Goal: Transaction & Acquisition: Purchase product/service

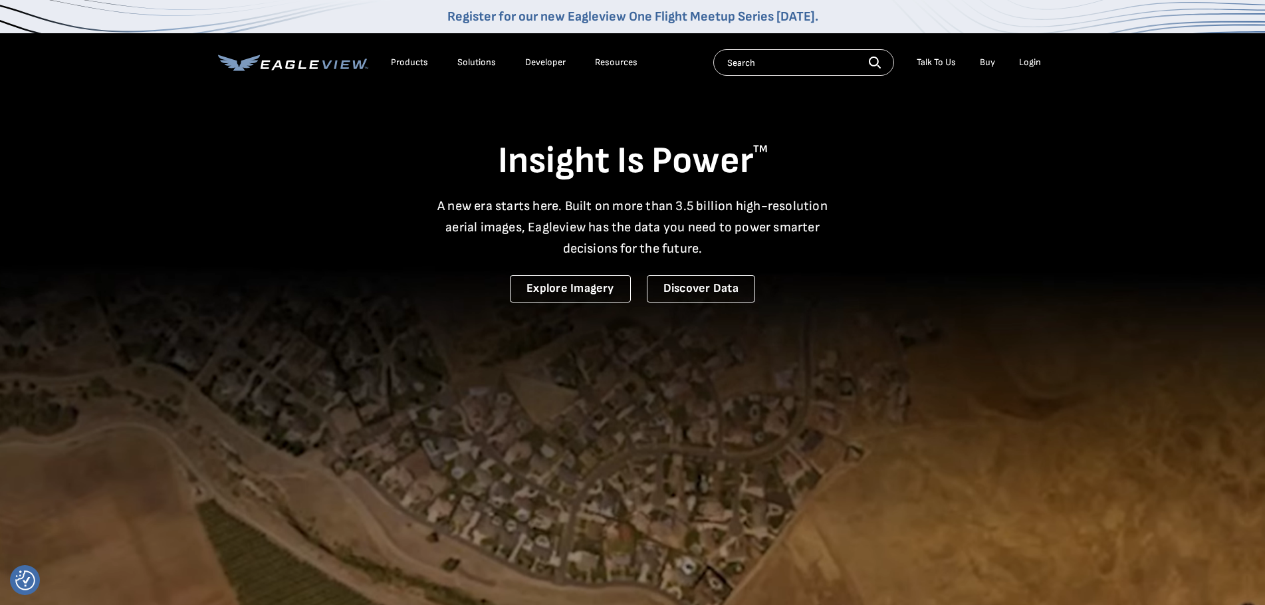
click at [1022, 62] on div "Login" at bounding box center [1030, 63] width 22 height 12
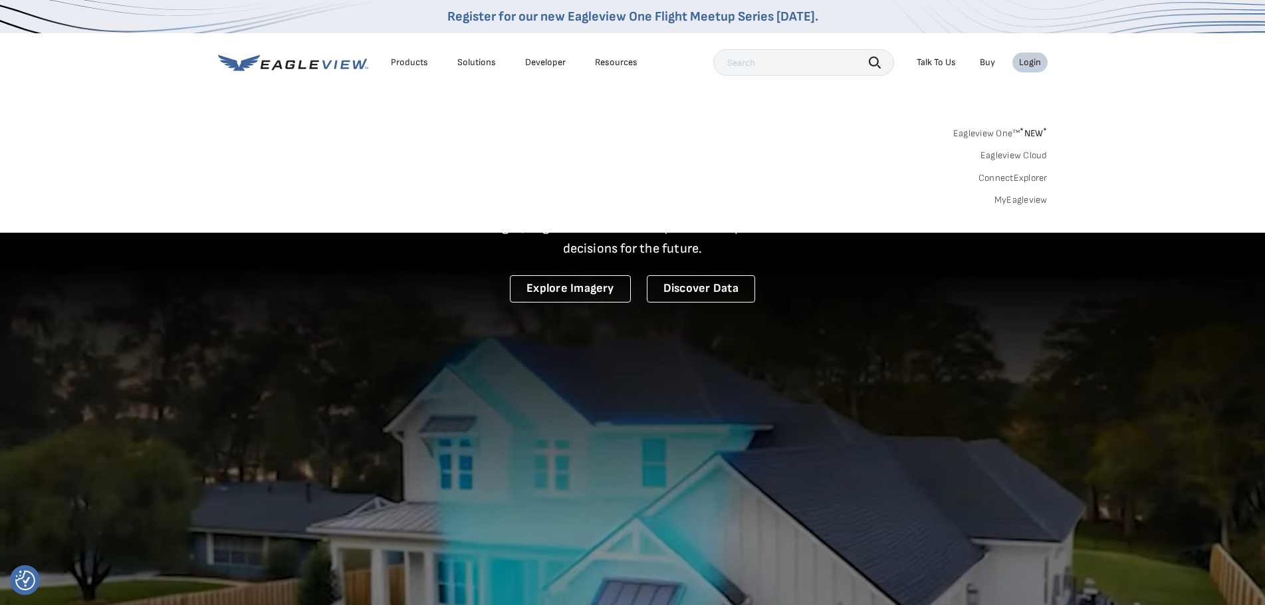
click at [1025, 202] on link "MyEagleview" at bounding box center [1020, 200] width 53 height 12
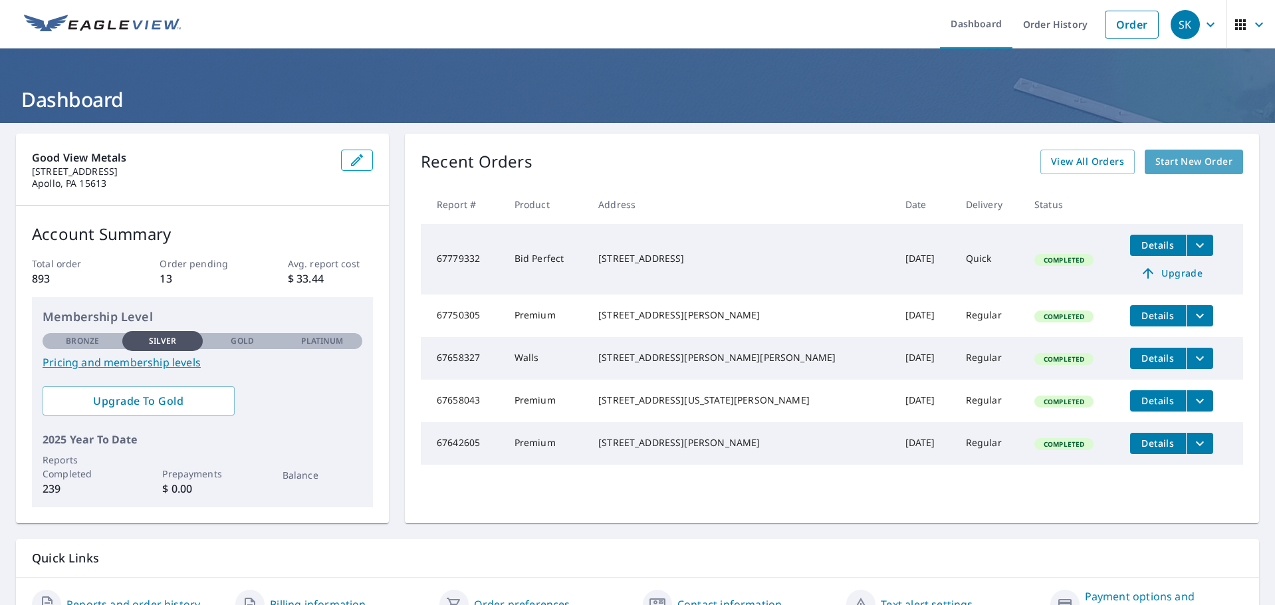
click at [1179, 164] on span "Start New Order" at bounding box center [1193, 162] width 77 height 17
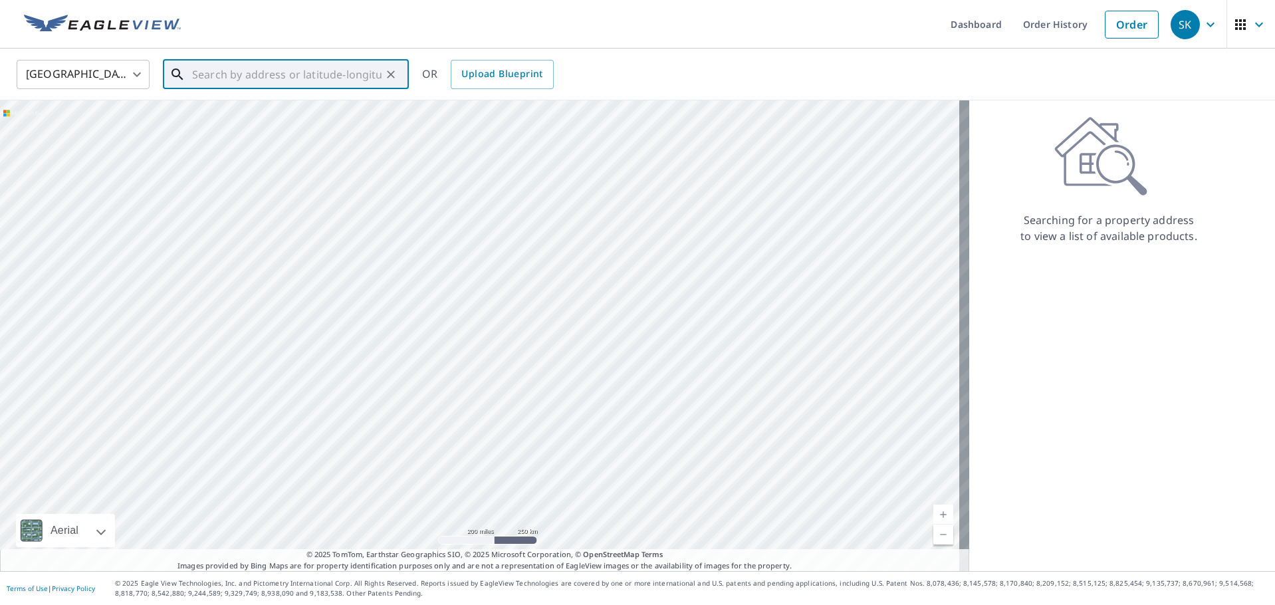
click at [218, 76] on input "text" at bounding box center [286, 74] width 189 height 37
click at [267, 115] on span "3560 Route 130" at bounding box center [293, 113] width 209 height 16
type input "3560 Route 130 Trafford, PA 15085"
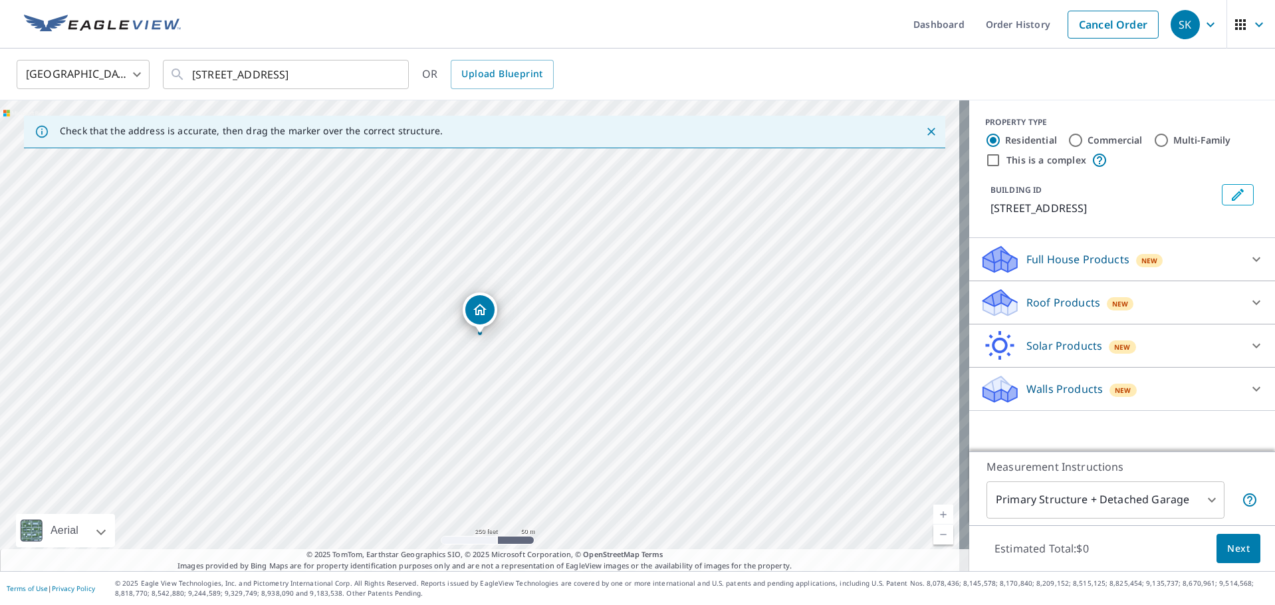
click at [1058, 298] on p "Roof Products" at bounding box center [1063, 302] width 74 height 16
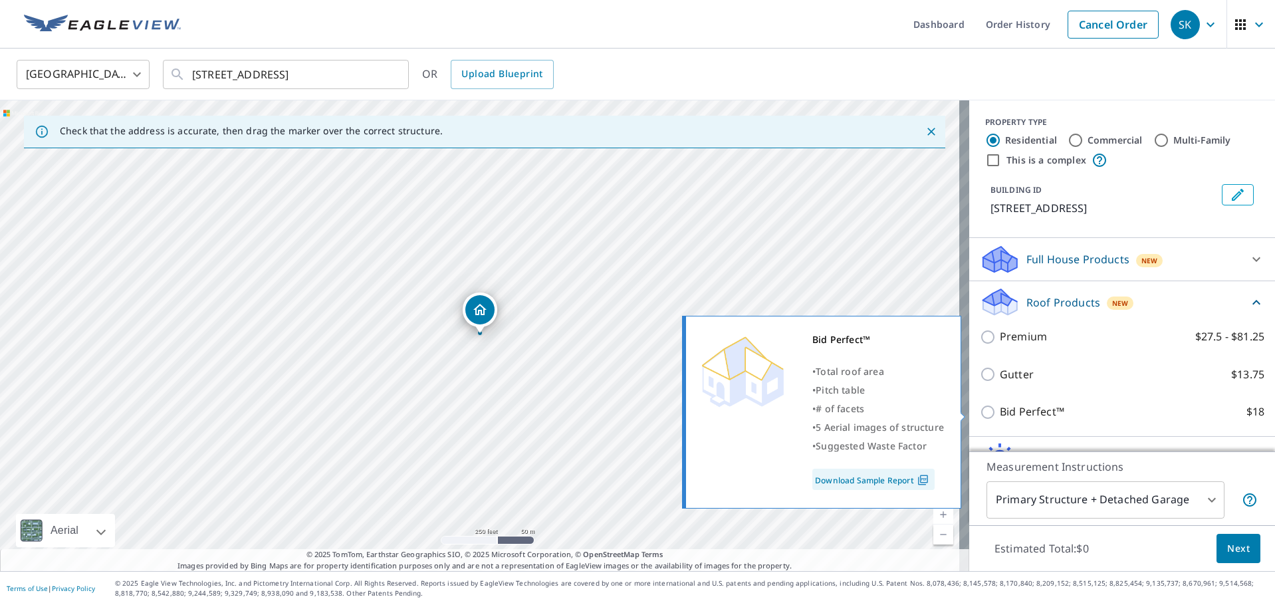
click at [1014, 406] on p "Bid Perfect™" at bounding box center [1032, 411] width 64 height 17
click at [1000, 406] on input "Bid Perfect™ $18" at bounding box center [990, 412] width 20 height 16
checkbox input "true"
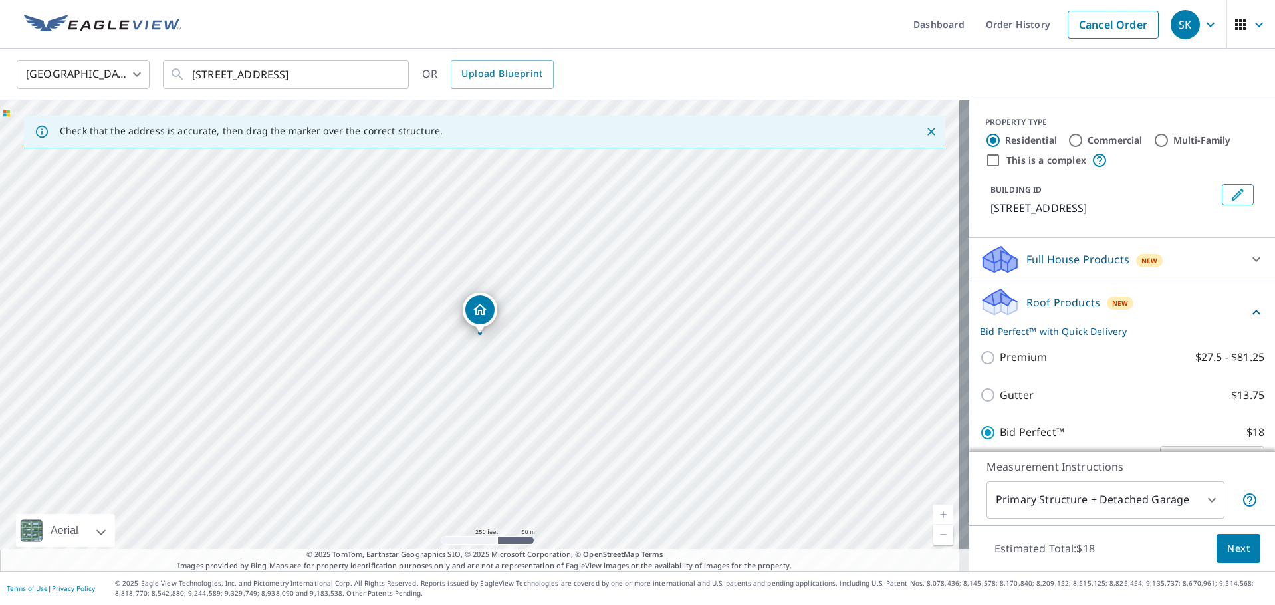
click at [1230, 543] on span "Next" at bounding box center [1238, 548] width 23 height 17
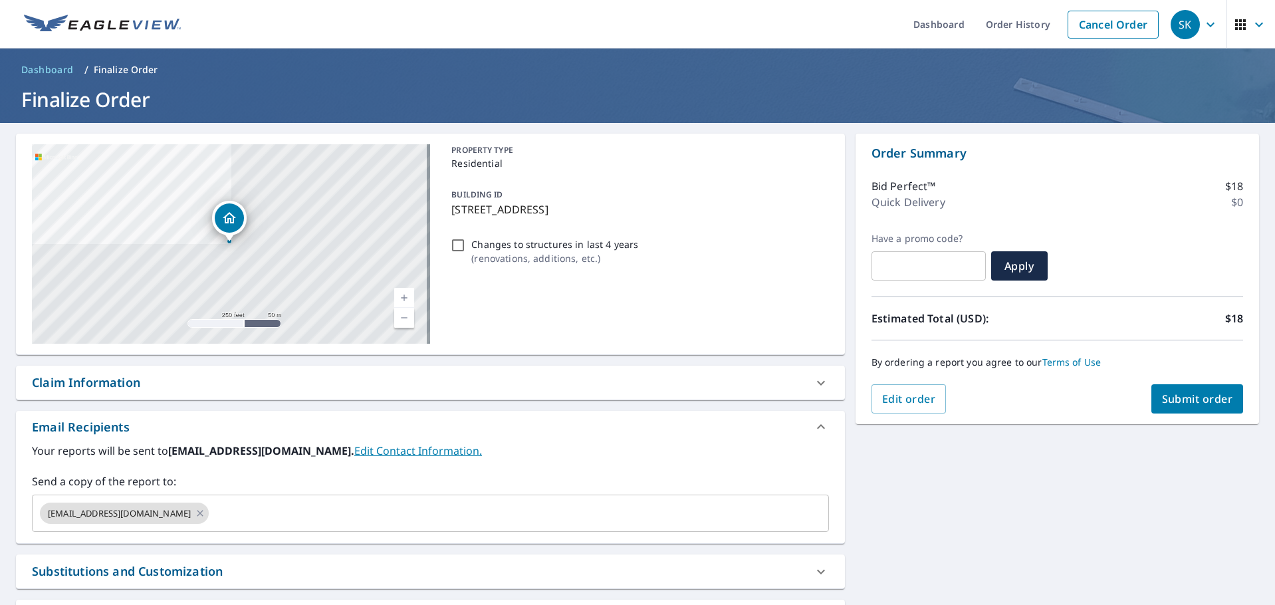
click at [1169, 396] on span "Submit order" at bounding box center [1197, 399] width 71 height 15
checkbox input "true"
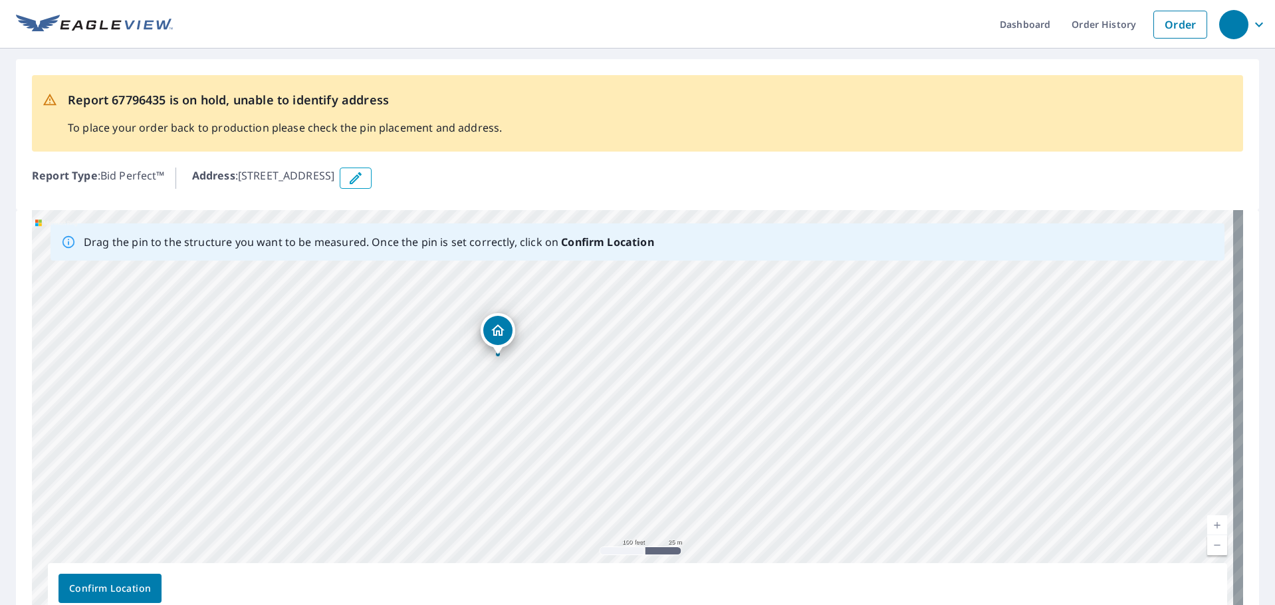
drag, startPoint x: 564, startPoint y: 412, endPoint x: 374, endPoint y: 356, distance: 198.3
click at [374, 356] on div "3560 Route 130 Trafford, PA 15085" at bounding box center [637, 418] width 1211 height 417
drag, startPoint x: 746, startPoint y: 349, endPoint x: 536, endPoint y: 368, distance: 210.9
click at [536, 368] on div "3560 Route 130 Trafford, PA 15085" at bounding box center [637, 418] width 1211 height 417
drag, startPoint x: 540, startPoint y: 376, endPoint x: 469, endPoint y: 325, distance: 87.8
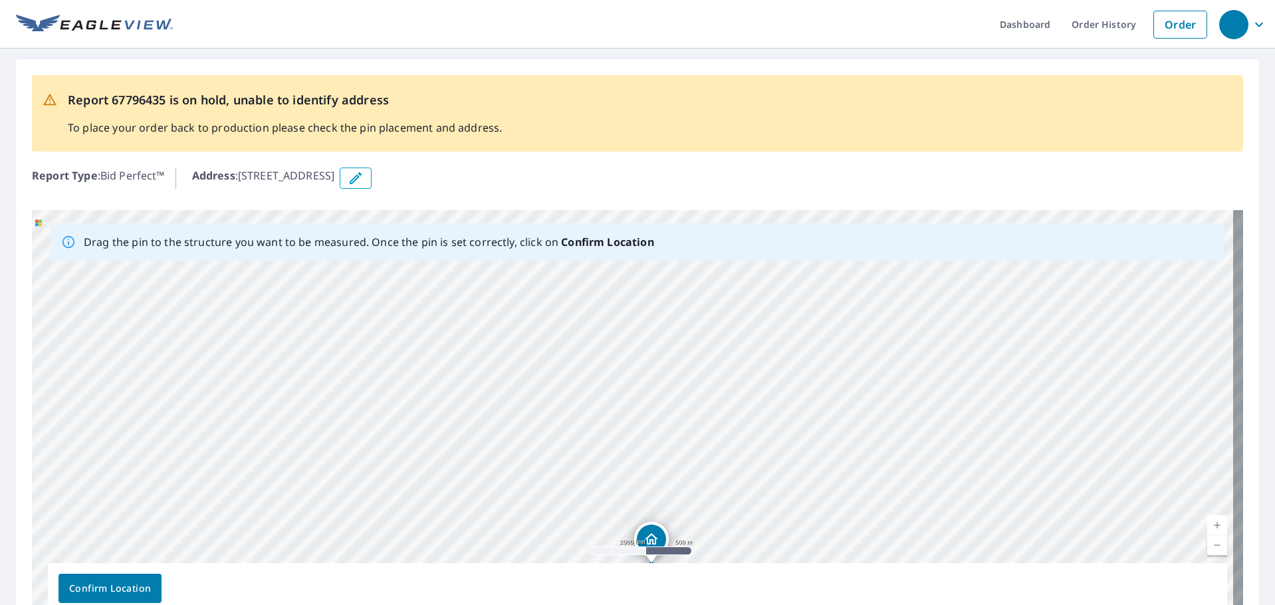
drag, startPoint x: 443, startPoint y: 326, endPoint x: 482, endPoint y: 471, distance: 150.0
click at [465, 473] on div "3560 Route 130 Trafford, PA 15085" at bounding box center [637, 418] width 1211 height 417
drag, startPoint x: 820, startPoint y: 501, endPoint x: 703, endPoint y: 426, distance: 139.0
click at [703, 426] on div "3560 Route 130 Trafford, PA 15085" at bounding box center [637, 418] width 1211 height 417
drag, startPoint x: 616, startPoint y: 334, endPoint x: 678, endPoint y: 558, distance: 232.6
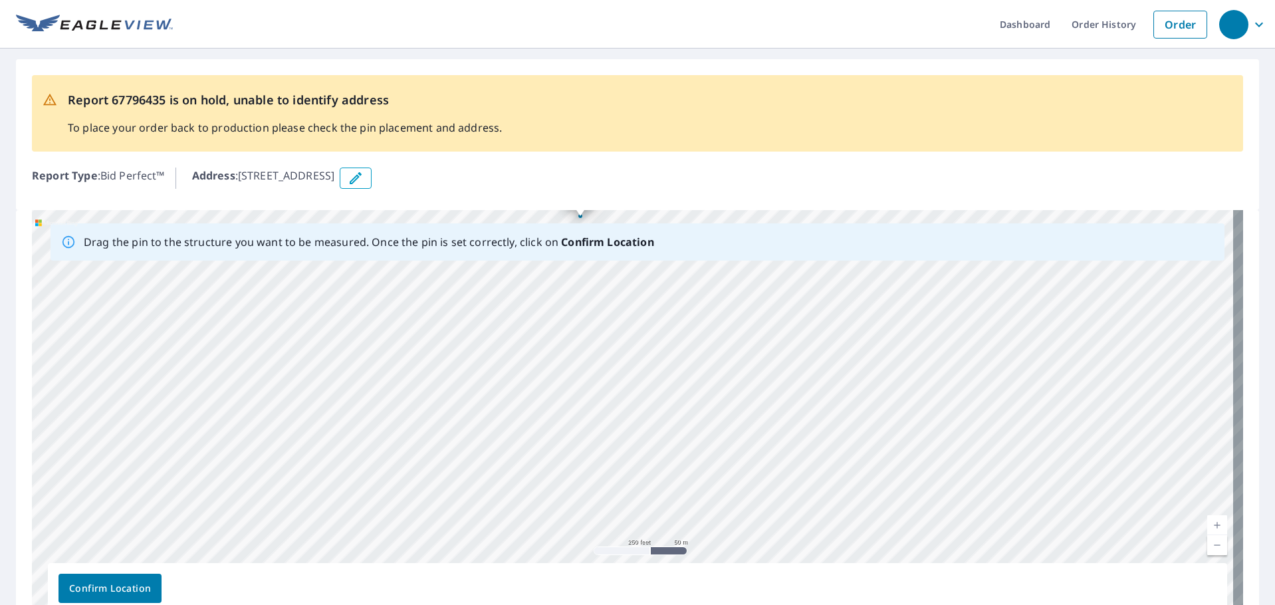
click at [678, 558] on div "3560 Route 130 Trafford, PA 15085" at bounding box center [637, 418] width 1211 height 417
drag, startPoint x: 593, startPoint y: 442, endPoint x: 624, endPoint y: 544, distance: 107.0
click at [624, 544] on div "3560 Route 130 Trafford, PA 15085" at bounding box center [637, 418] width 1211 height 417
drag, startPoint x: 495, startPoint y: 433, endPoint x: 577, endPoint y: 524, distance: 122.8
click at [577, 524] on div "3560 Route 130 Trafford, PA 15085" at bounding box center [637, 418] width 1211 height 417
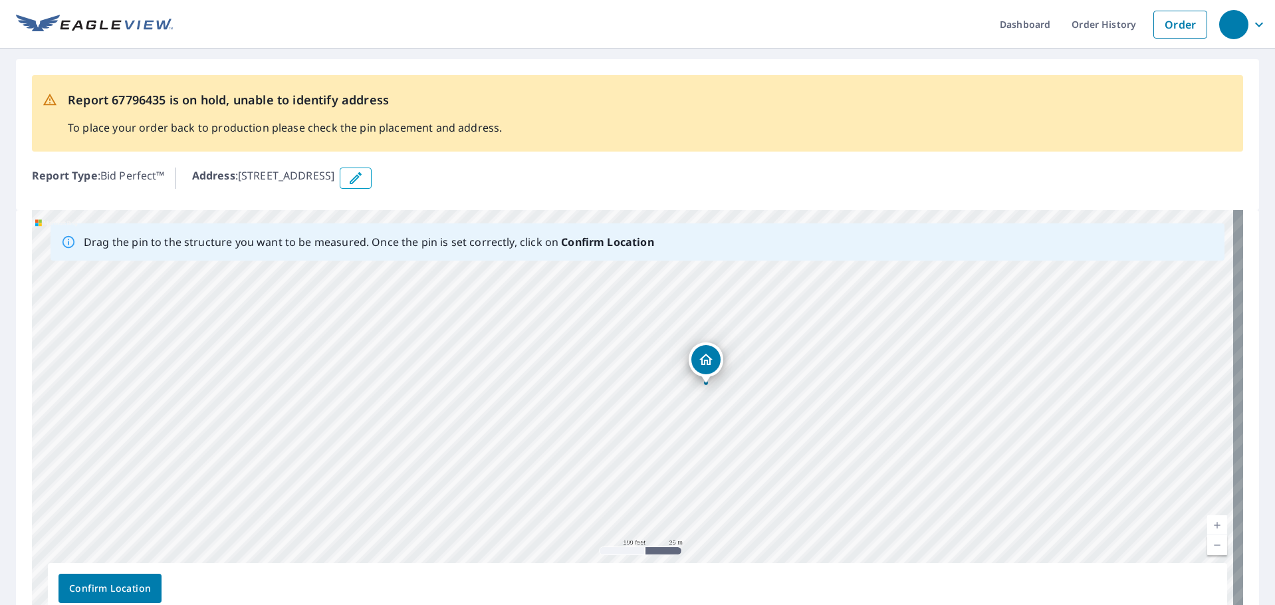
drag, startPoint x: 390, startPoint y: 425, endPoint x: 328, endPoint y: 399, distance: 67.0
click at [328, 399] on div "3560 Route 130 Trafford, PA 15085" at bounding box center [637, 418] width 1211 height 417
drag, startPoint x: 535, startPoint y: 429, endPoint x: 843, endPoint y: 369, distance: 313.7
click at [843, 369] on div "3560 Route 130 Trafford, PA 15085" at bounding box center [637, 418] width 1211 height 417
drag, startPoint x: 907, startPoint y: 326, endPoint x: 587, endPoint y: 402, distance: 328.4
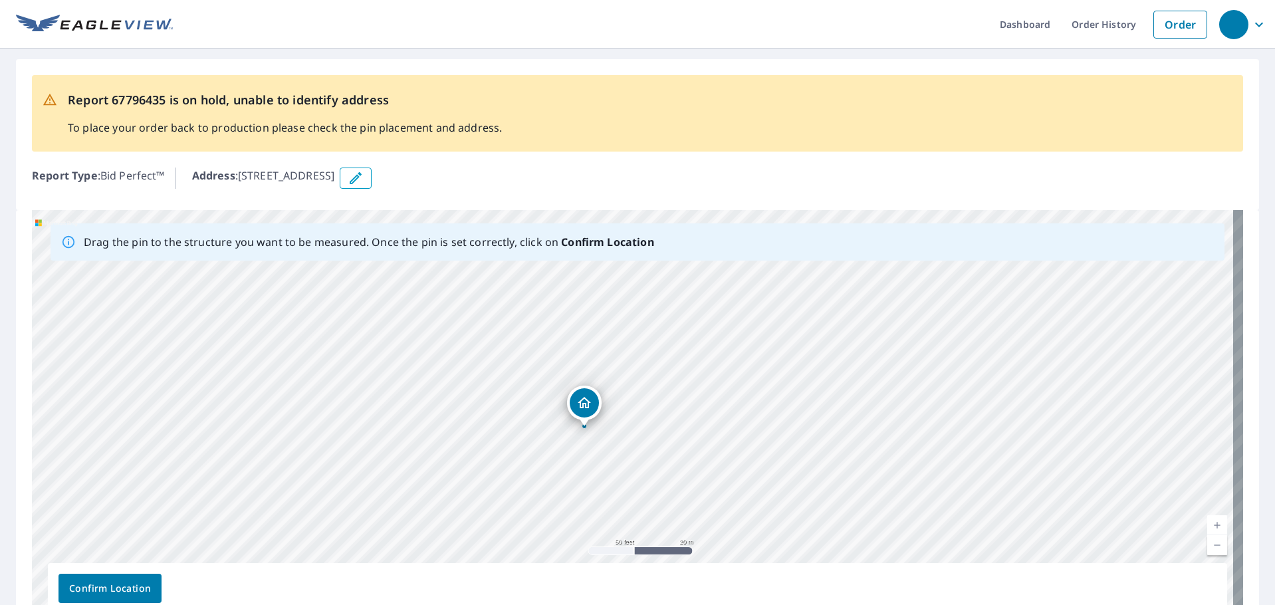
click at [587, 402] on div "3560 Route 130 Trafford, PA 15085" at bounding box center [637, 418] width 1211 height 417
click at [116, 589] on span "Confirm Location" at bounding box center [110, 588] width 82 height 17
